Goal: Navigation & Orientation: Understand site structure

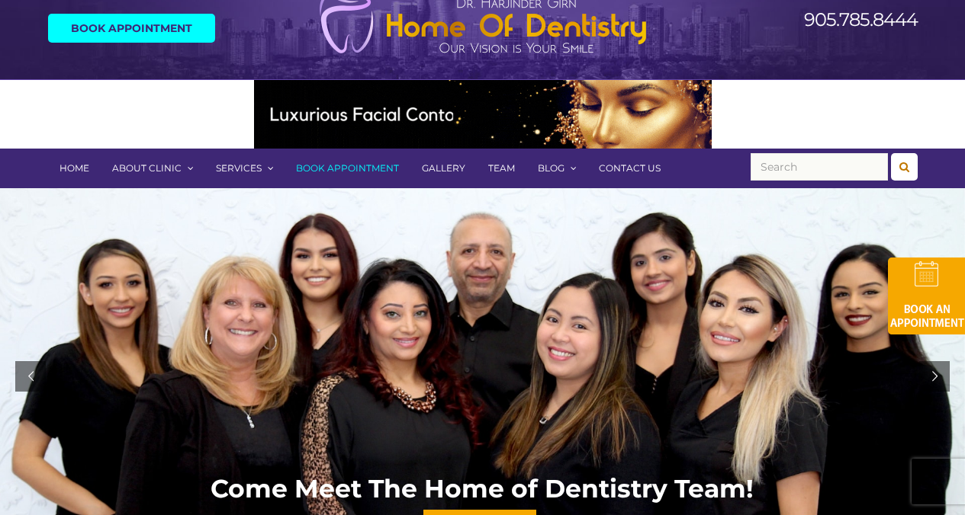
scroll to position [76, 0]
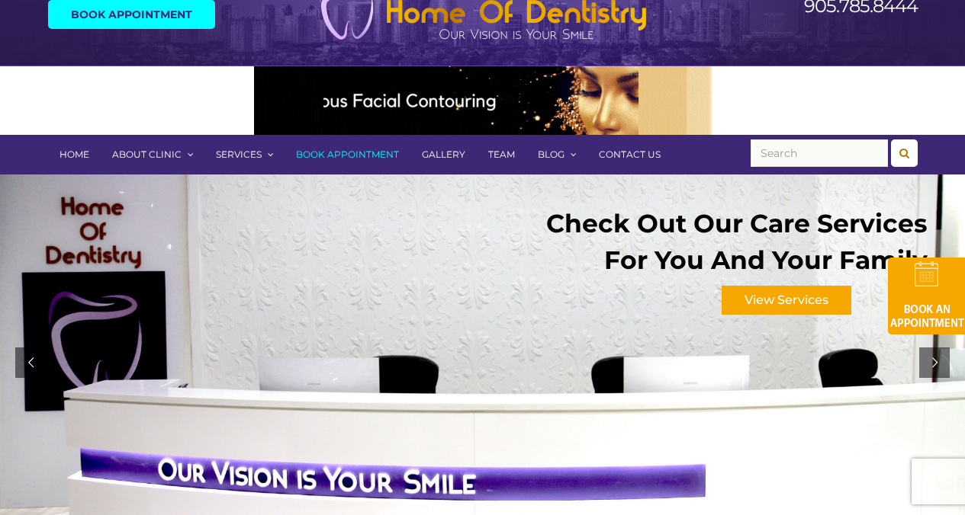
click at [624, 155] on link "Contact Us" at bounding box center [629, 155] width 85 height 40
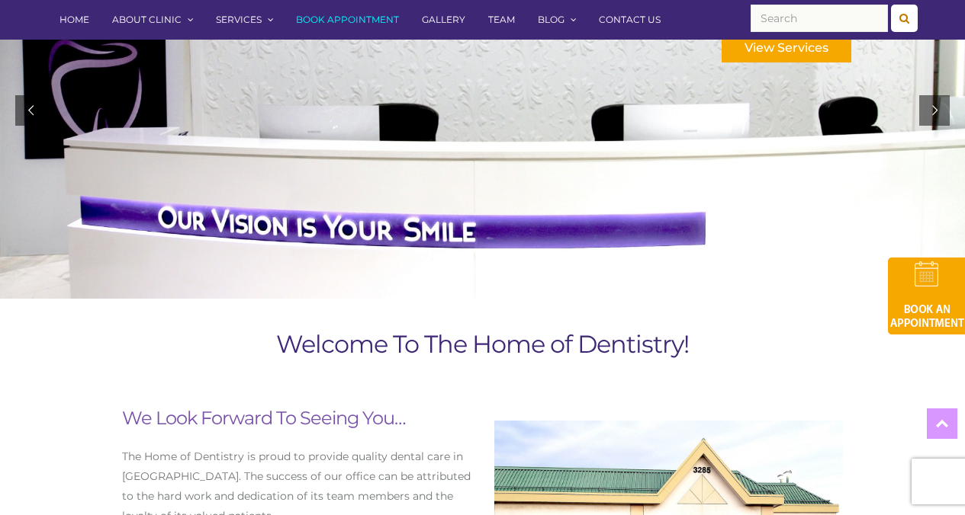
scroll to position [291, 0]
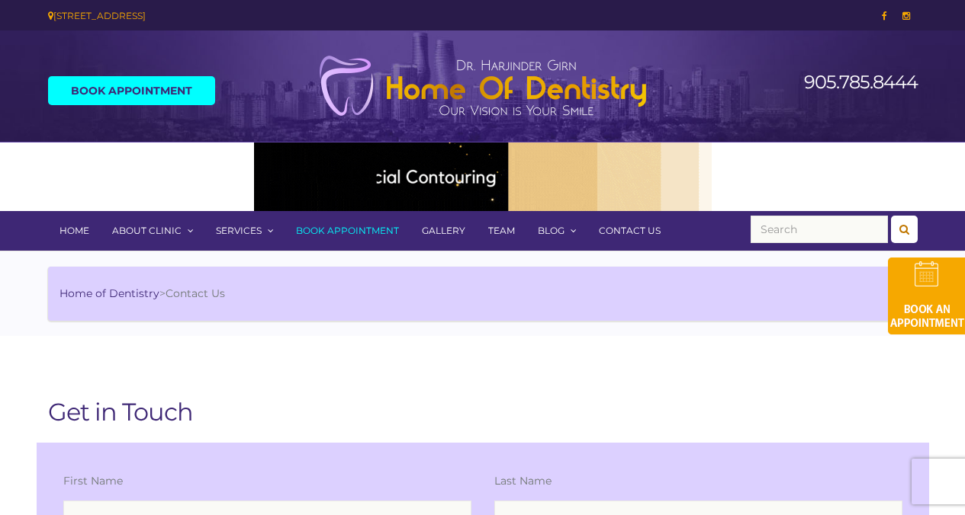
click at [65, 226] on link "Home" at bounding box center [74, 231] width 53 height 40
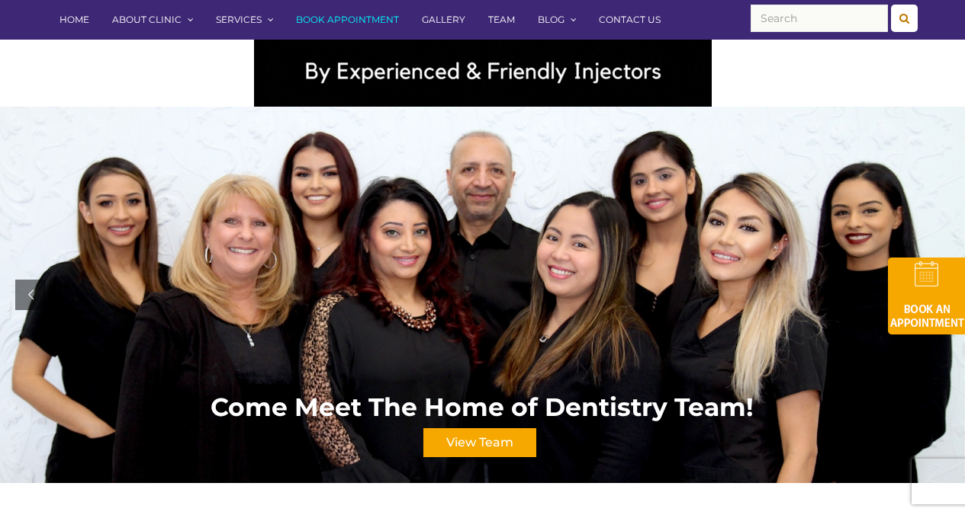
scroll to position [105, 0]
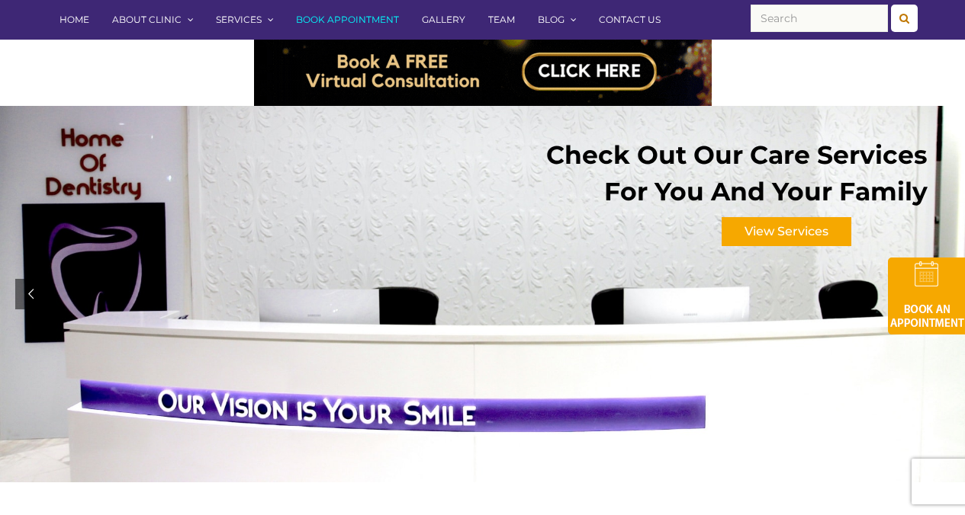
click at [62, 24] on link "Home" at bounding box center [74, 20] width 53 height 40
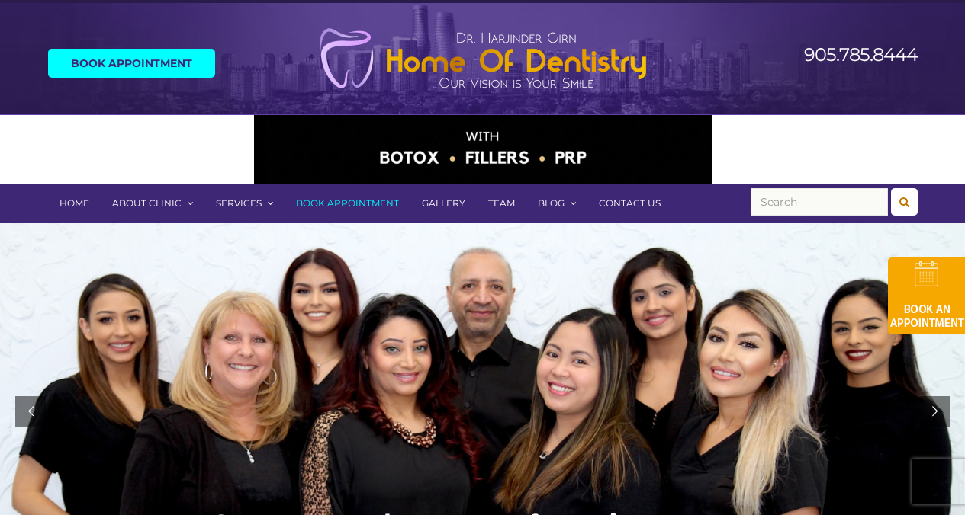
scroll to position [34, 0]
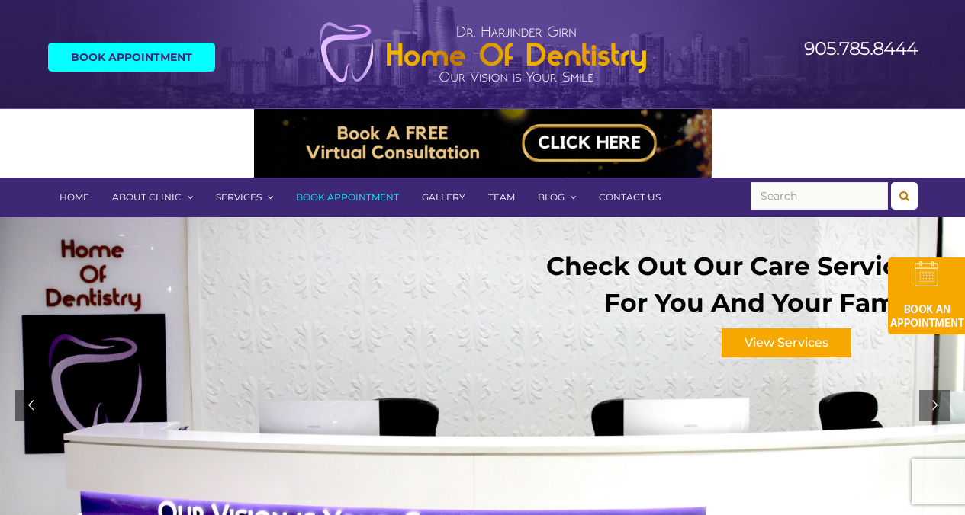
click at [483, 208] on link "Team" at bounding box center [502, 198] width 50 height 40
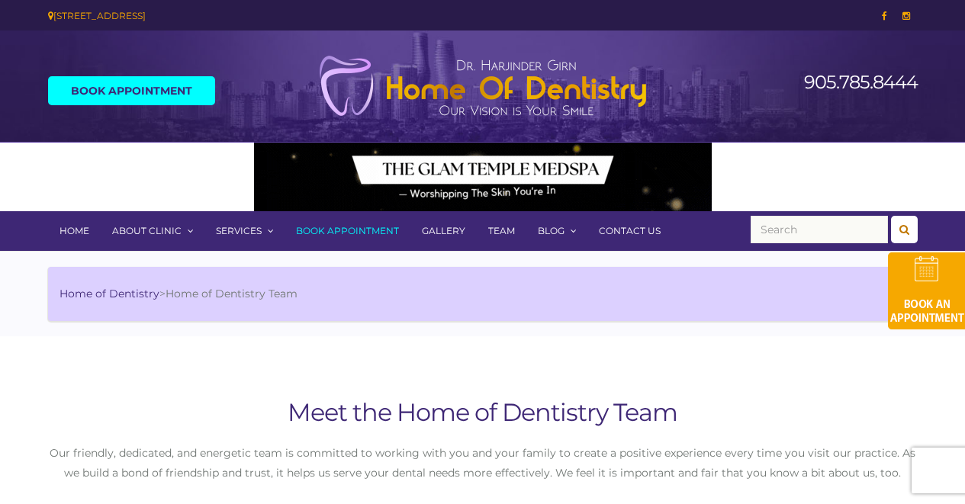
click at [502, 232] on link "Team" at bounding box center [502, 231] width 50 height 40
click at [495, 229] on link "Team" at bounding box center [502, 231] width 50 height 40
click at [442, 227] on link "Gallery" at bounding box center [443, 231] width 66 height 40
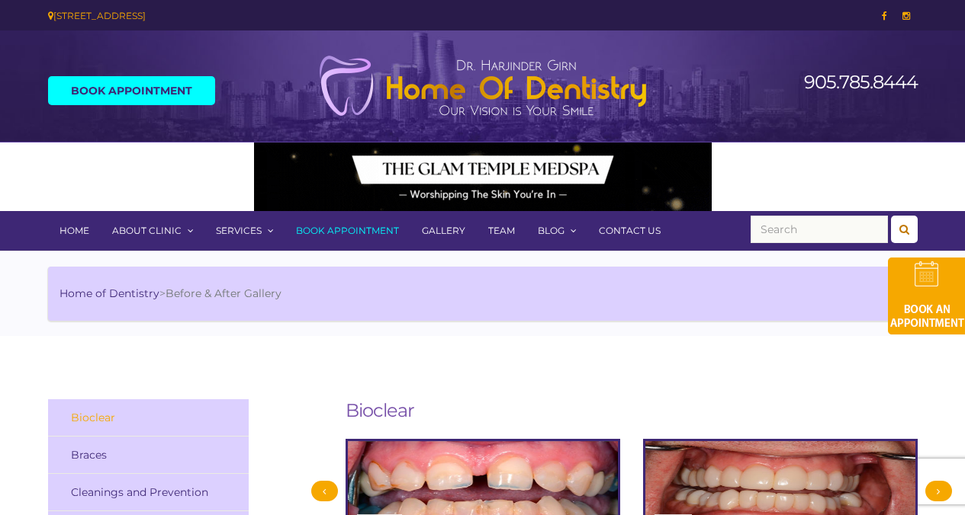
click at [481, 226] on link "Team" at bounding box center [502, 231] width 50 height 40
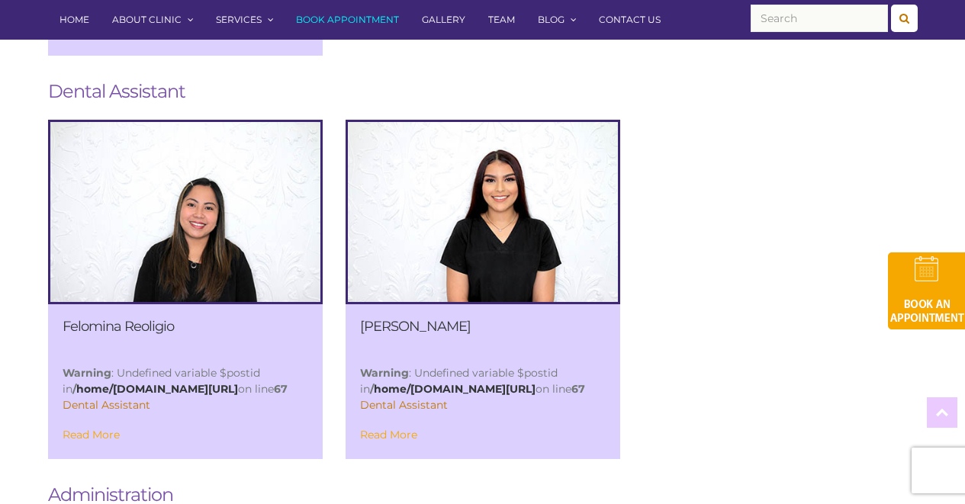
scroll to position [1481, 0]
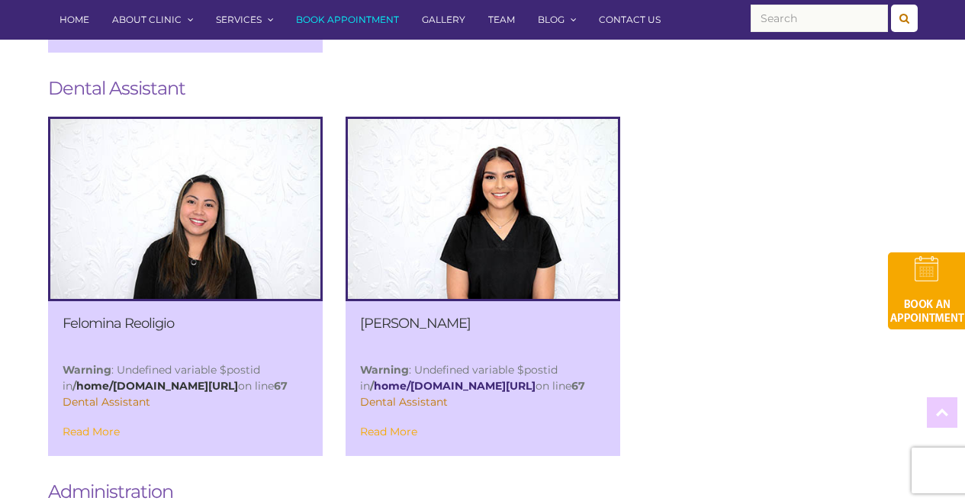
click at [483, 393] on link "home/[DOMAIN_NAME][URL]" at bounding box center [455, 386] width 162 height 14
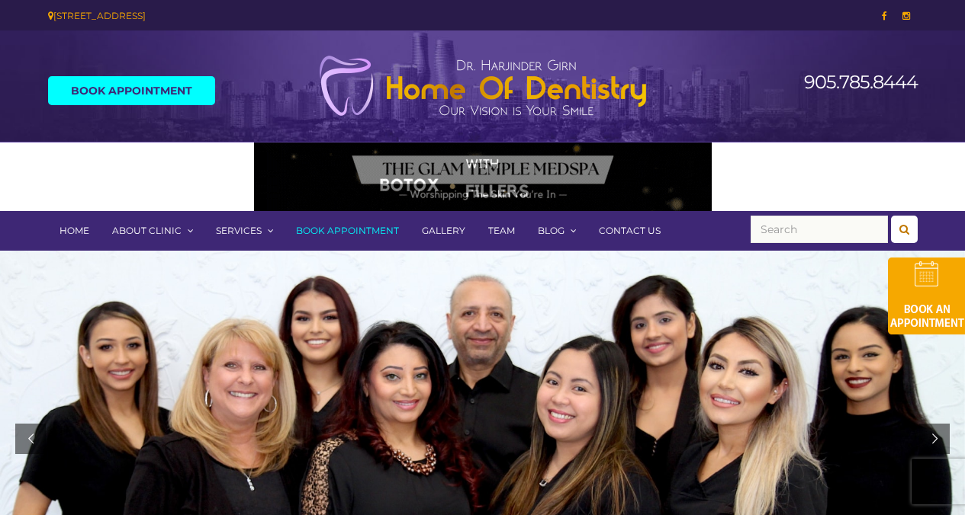
click at [496, 226] on link "Team" at bounding box center [502, 231] width 50 height 40
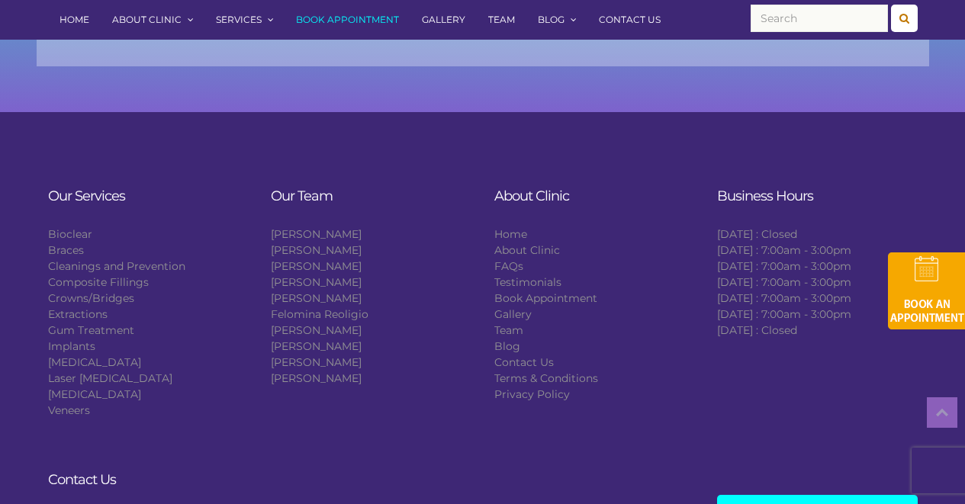
scroll to position [2700, 0]
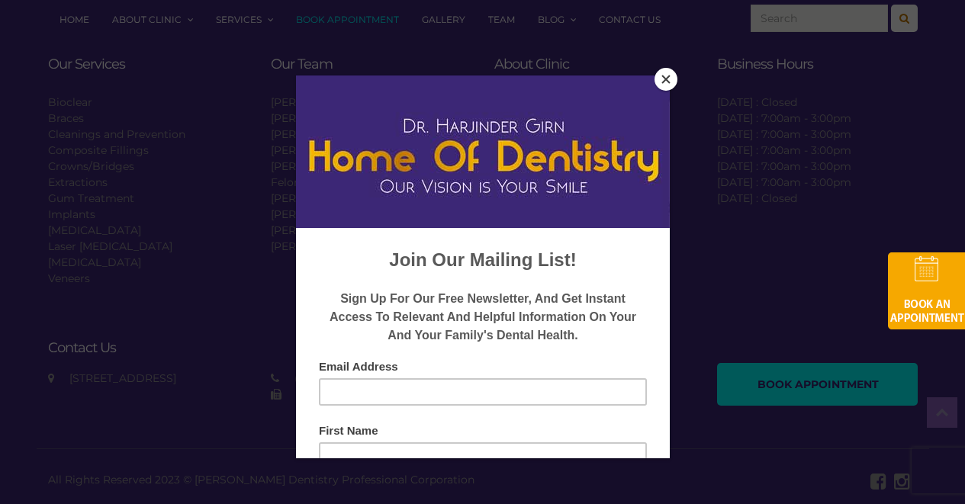
click at [666, 82] on button "Close" at bounding box center [665, 79] width 23 height 23
